Goal: Go to known website

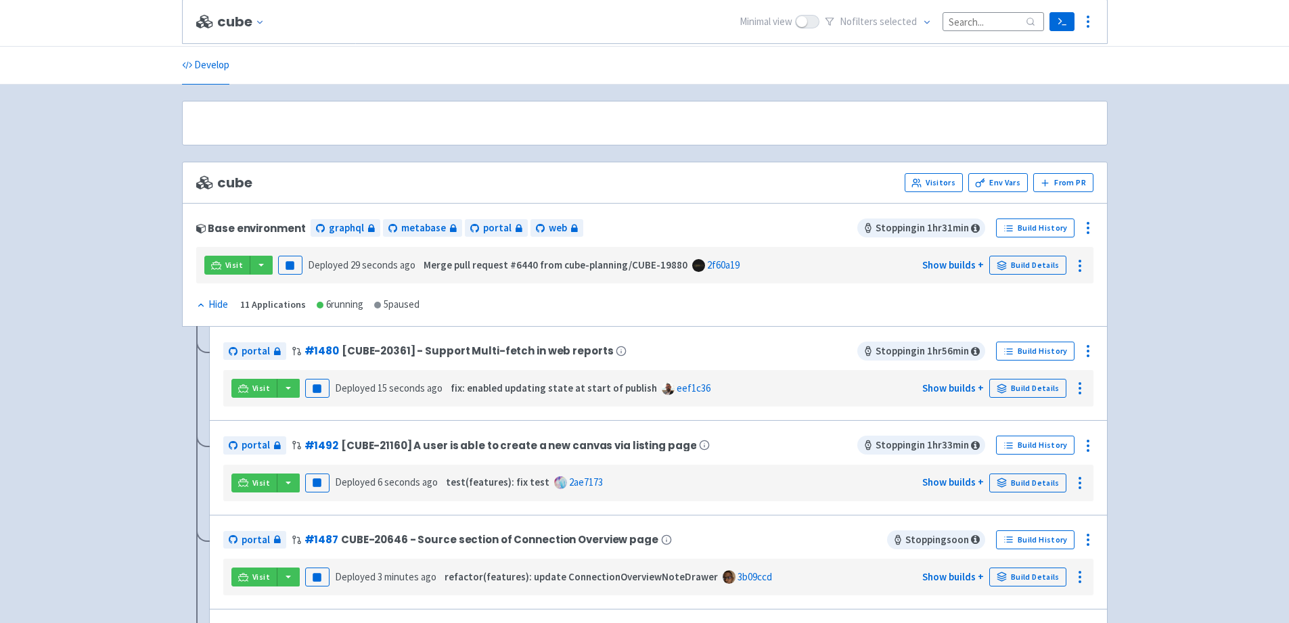
scroll to position [166, 0]
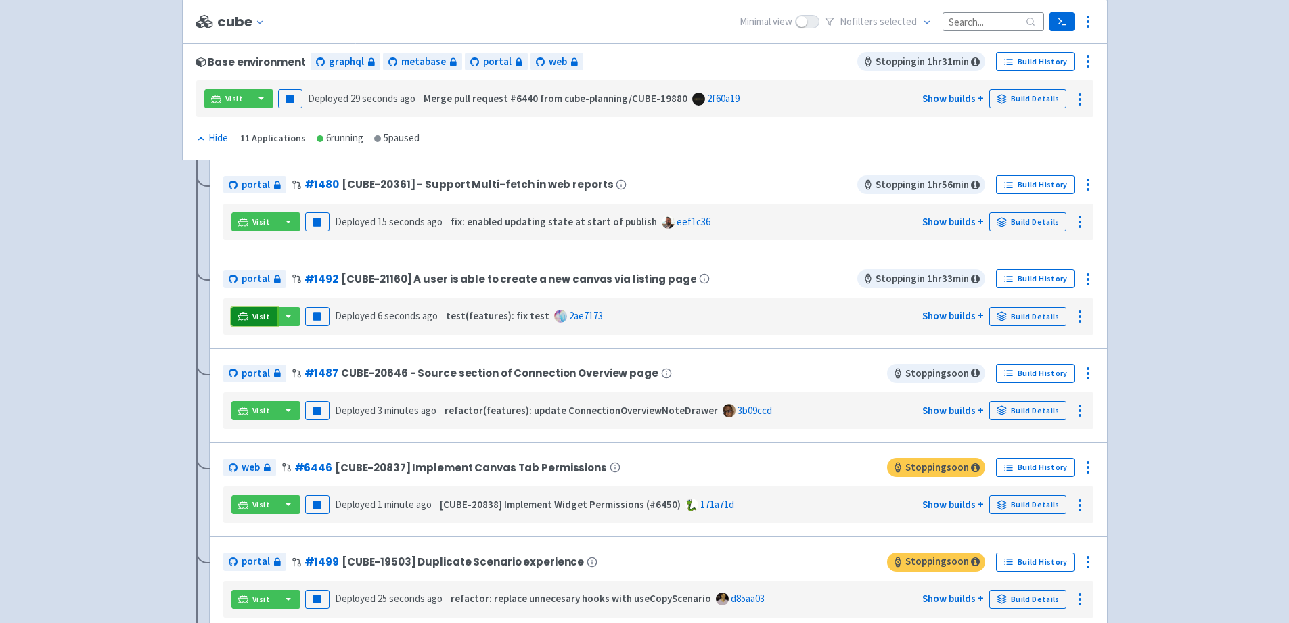
click at [237, 316] on link "Visit" at bounding box center [254, 316] width 46 height 19
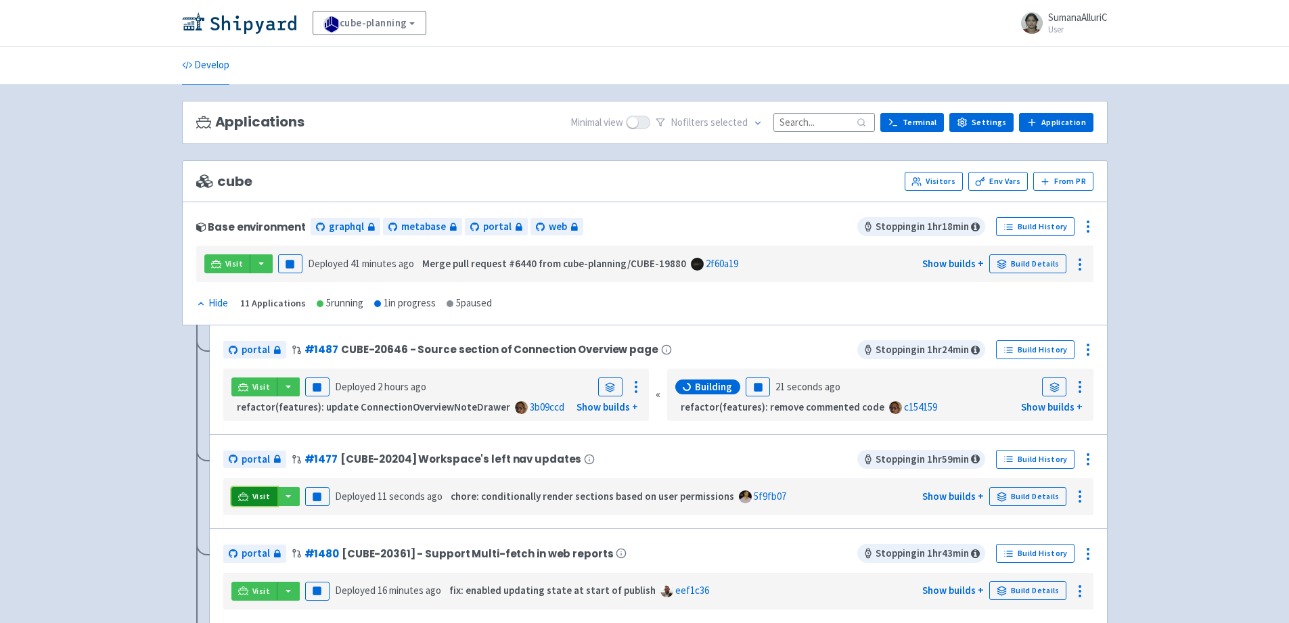
click at [248, 498] on icon at bounding box center [243, 497] width 10 height 10
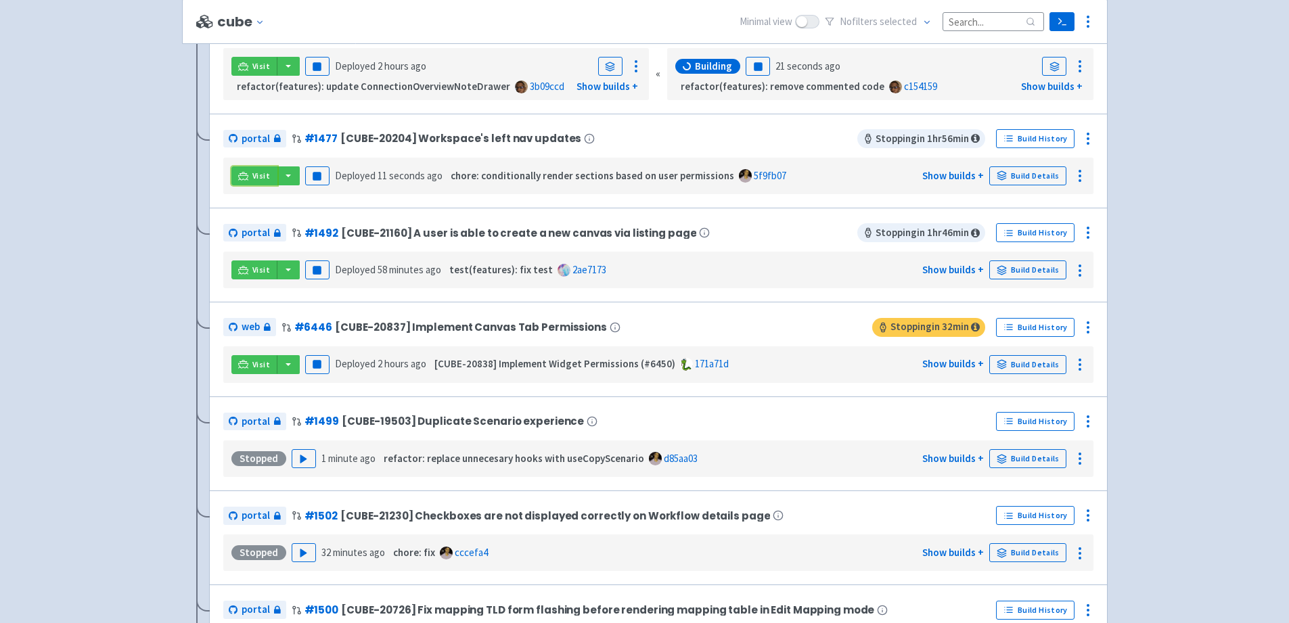
scroll to position [461, 0]
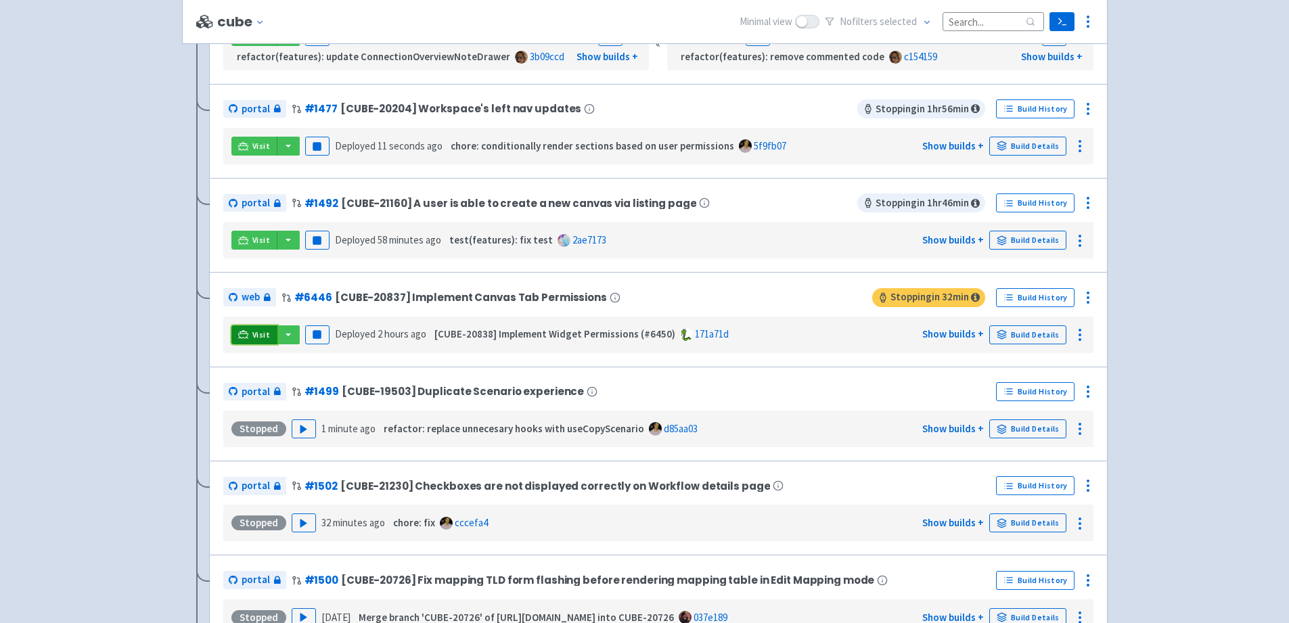
click at [251, 334] on link "Visit" at bounding box center [254, 334] width 46 height 19
click at [248, 334] on icon at bounding box center [243, 333] width 10 height 7
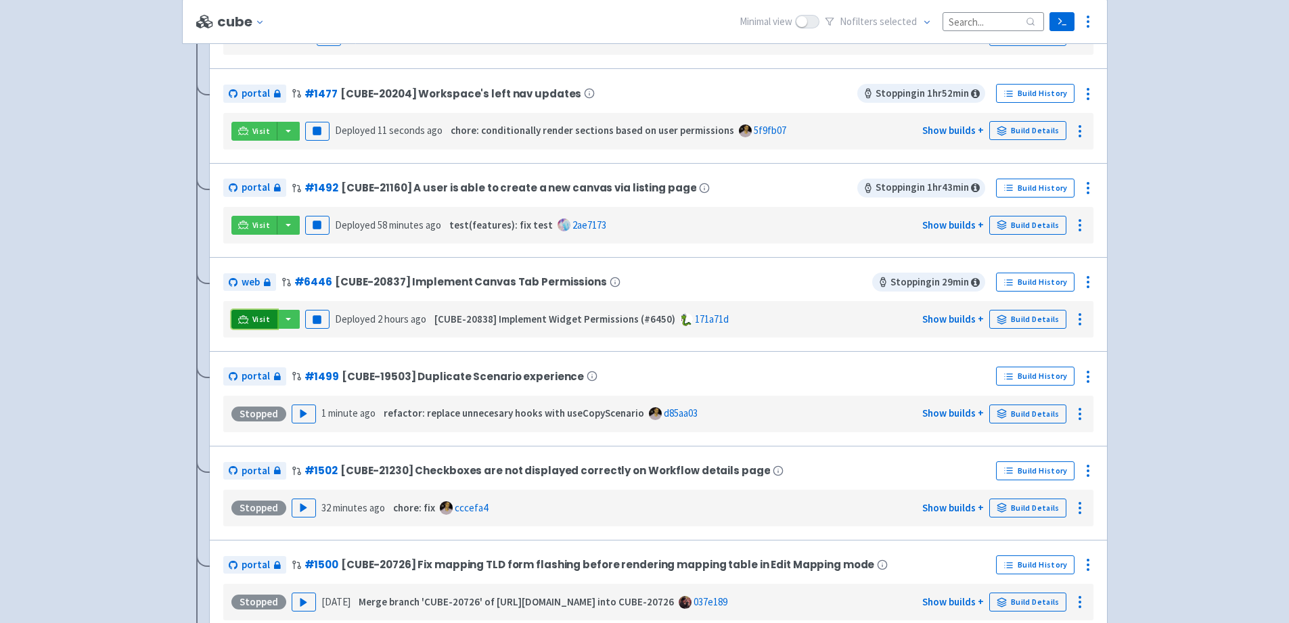
click at [244, 315] on icon at bounding box center [243, 320] width 10 height 10
